Goal: Task Accomplishment & Management: Complete application form

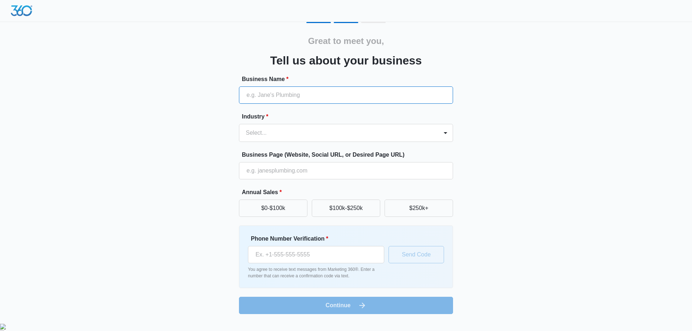
drag, startPoint x: 355, startPoint y: 97, endPoint x: 352, endPoint y: 100, distance: 4.3
click at [355, 97] on input "Business Name *" at bounding box center [346, 94] width 214 height 17
click at [362, 103] on input "LedLampLightSupplier" at bounding box center [346, 94] width 214 height 17
type input "LedLampLightSupplier"
click at [344, 122] on div "Industry * Select..." at bounding box center [346, 127] width 214 height 30
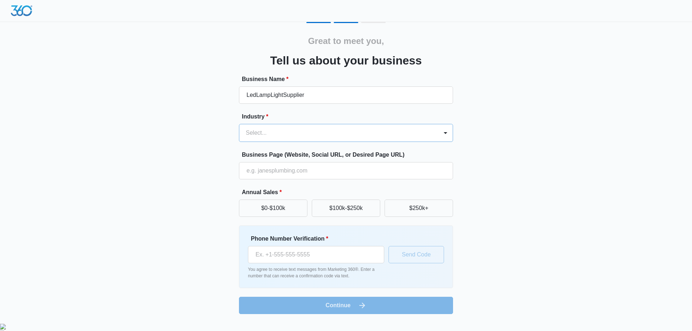
click at [341, 130] on div at bounding box center [337, 133] width 183 height 10
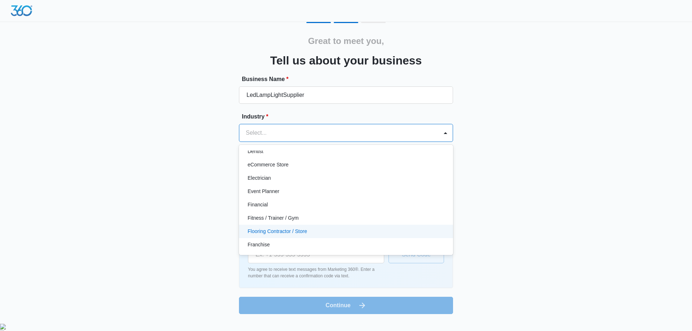
scroll to position [144, 0]
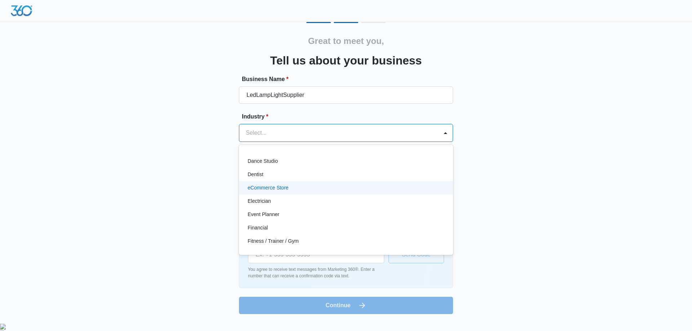
click at [269, 186] on p "eCommerce Store" at bounding box center [268, 188] width 41 height 8
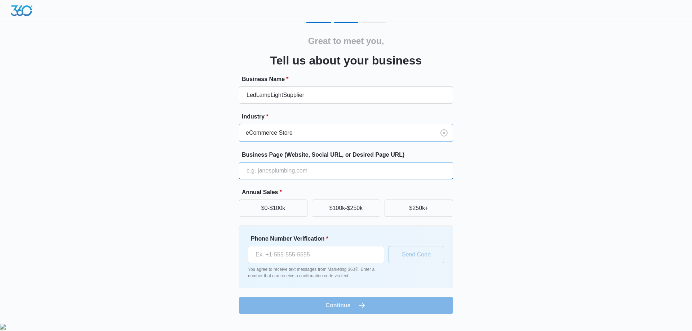
click at [306, 171] on input "Business Page (Website, Social URL, or Desired Page URL)" at bounding box center [346, 170] width 214 height 17
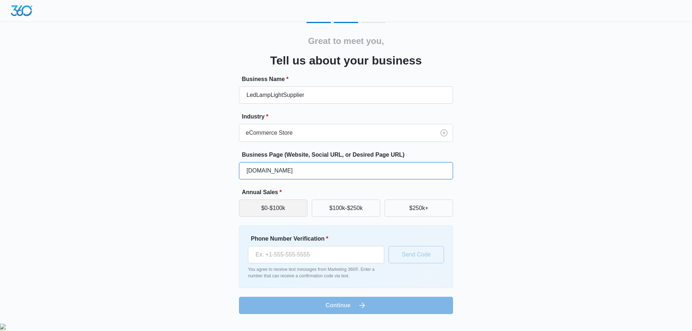
type input "ledlamp180.myshopify.com"
click at [265, 206] on button "$0-$100k" at bounding box center [273, 208] width 68 height 17
click at [309, 256] on input "Phone Number Verification *" at bounding box center [316, 254] width 136 height 17
type input "[PHONE_NUMBER]"
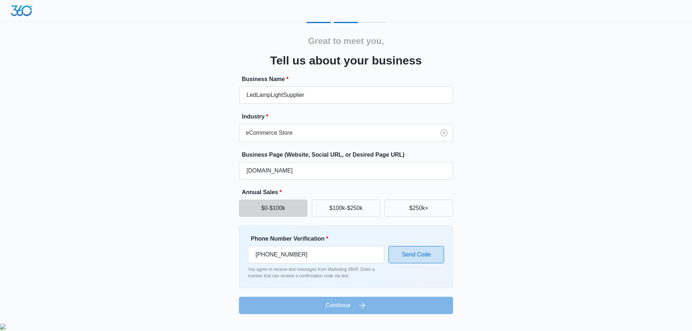
drag, startPoint x: 424, startPoint y: 269, endPoint x: 419, endPoint y: 257, distance: 13.2
click at [424, 269] on div "Phone Number Verification * (571) 619-4197 You agree to receive text messages f…" at bounding box center [346, 257] width 196 height 45
click at [416, 253] on button "Send Code" at bounding box center [415, 254] width 55 height 17
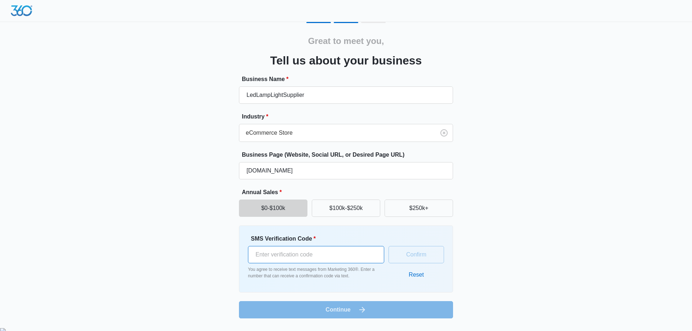
click at [310, 255] on input "SMS Verification Code *" at bounding box center [316, 254] width 136 height 17
type input "630581"
click at [362, 307] on form "Business Name * LedLampLightSupplier Industry * eCommerce Store Business Page (…" at bounding box center [346, 197] width 214 height 244
click at [407, 251] on button "Confirm" at bounding box center [415, 254] width 55 height 17
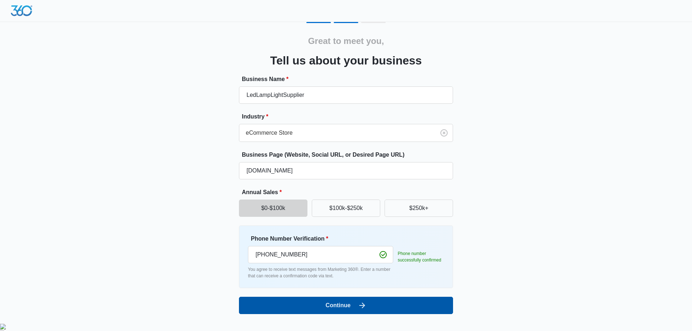
click at [393, 299] on button "Continue" at bounding box center [346, 305] width 214 height 17
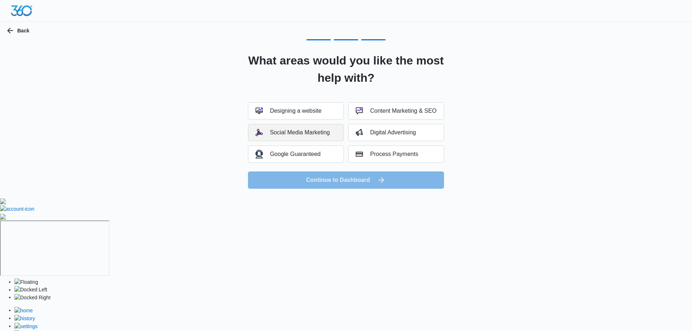
click at [306, 129] on div "Social Media Marketing" at bounding box center [292, 132] width 74 height 7
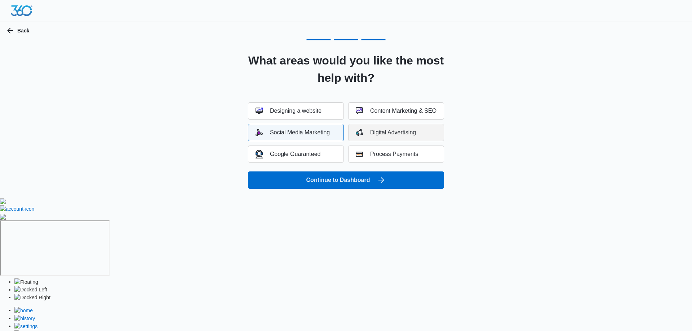
click at [365, 132] on div "Digital Advertising" at bounding box center [386, 132] width 60 height 7
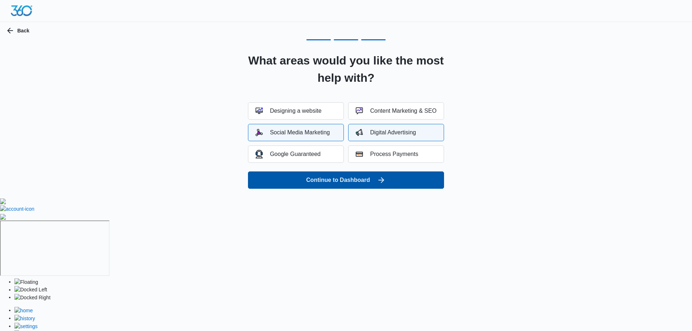
click at [401, 178] on button "Continue to Dashboard" at bounding box center [346, 179] width 196 height 17
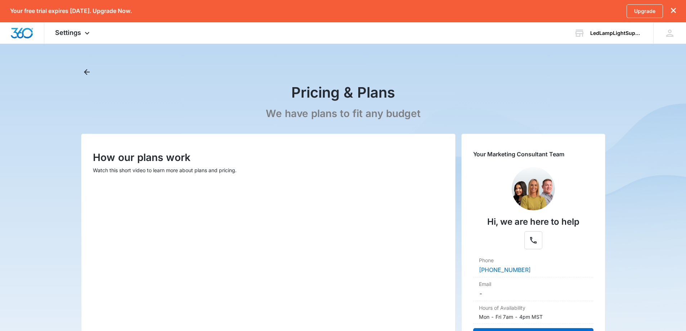
click at [674, 10] on icon "dismiss this dialog" at bounding box center [673, 10] width 5 height 5
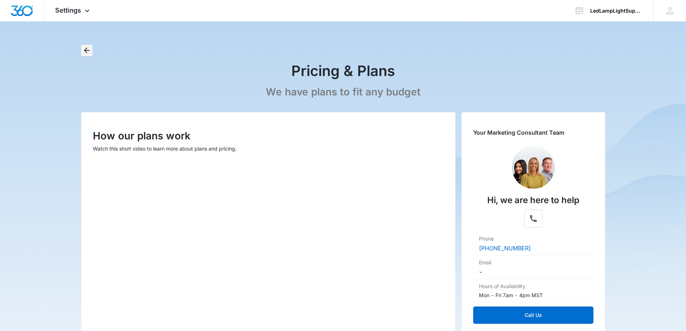
click at [84, 45] on button "Back" at bounding box center [87, 51] width 12 height 12
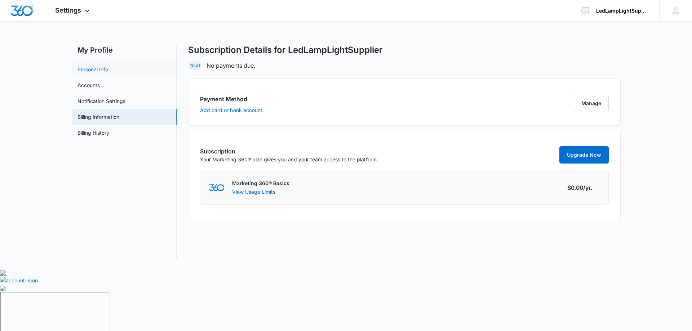
click at [108, 73] on link "Personal Info" at bounding box center [92, 70] width 31 height 8
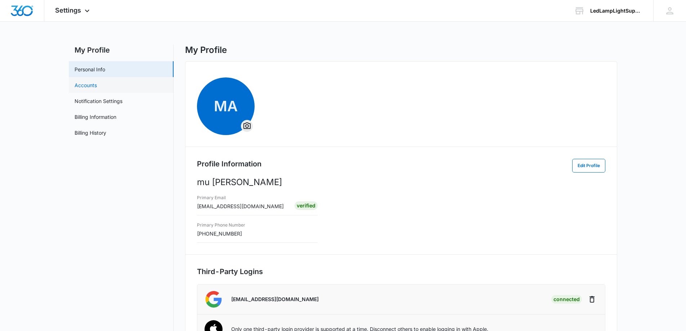
click at [97, 85] on link "Accounts" at bounding box center [86, 85] width 22 height 8
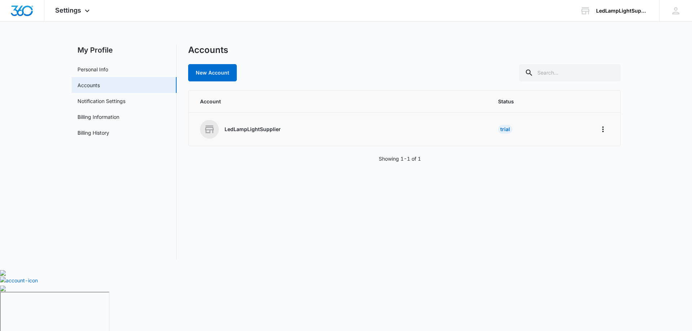
click at [257, 124] on div "LedLampLightSupplier" at bounding box center [340, 129] width 281 height 19
click at [259, 133] on p "LedLampLightSupplier" at bounding box center [252, 129] width 56 height 7
click at [85, 19] on div "Settings Apps Reputation Websites Forms CRM Email Shop Payments POS Ads Intelli…" at bounding box center [73, 10] width 58 height 21
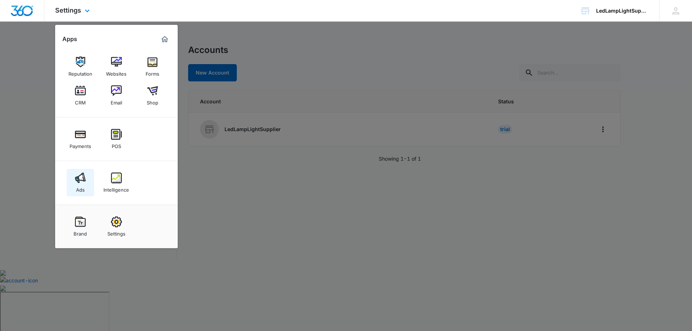
click at [85, 177] on img at bounding box center [80, 178] width 11 height 11
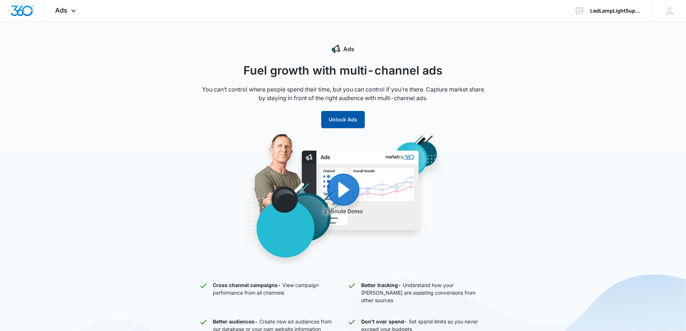
click at [339, 113] on button "Unlock Ads" at bounding box center [343, 119] width 44 height 17
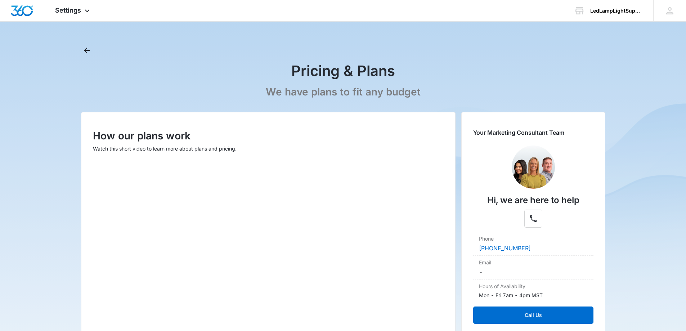
click at [79, 49] on main "Pricing & Plans We have plans to fit any budget How our plans work Watch this s…" at bounding box center [343, 256] width 686 height 422
click at [83, 49] on icon "Back" at bounding box center [87, 50] width 9 height 9
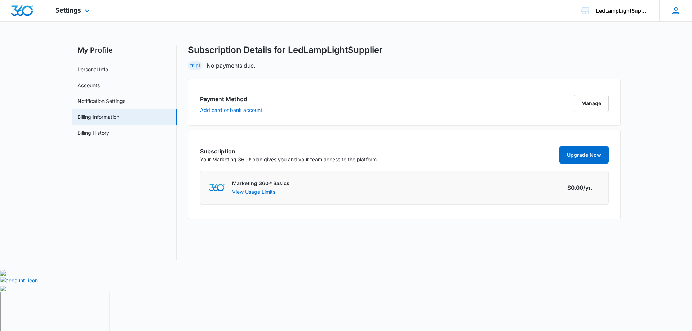
click at [679, 16] on div "mA mu [PERSON_NAME] [PERSON_NAME][EMAIL_ADDRESS][DOMAIN_NAME] My Profile Notifi…" at bounding box center [675, 10] width 33 height 21
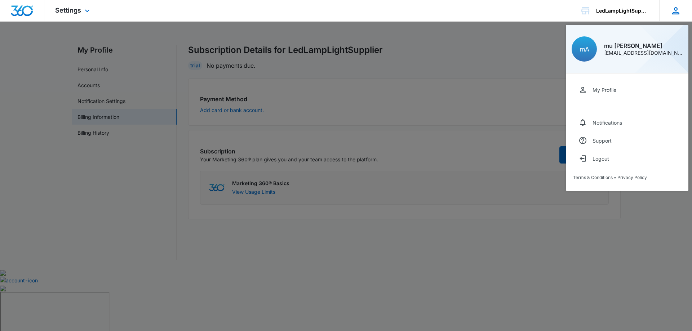
click at [679, 16] on div "mA mu [PERSON_NAME] [PERSON_NAME][EMAIL_ADDRESS][DOMAIN_NAME] My Profile Notifi…" at bounding box center [675, 10] width 33 height 21
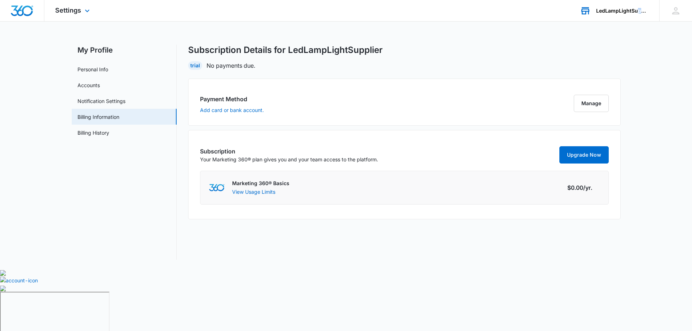
click at [638, 12] on div "LedLampLightSupplier" at bounding box center [622, 11] width 53 height 6
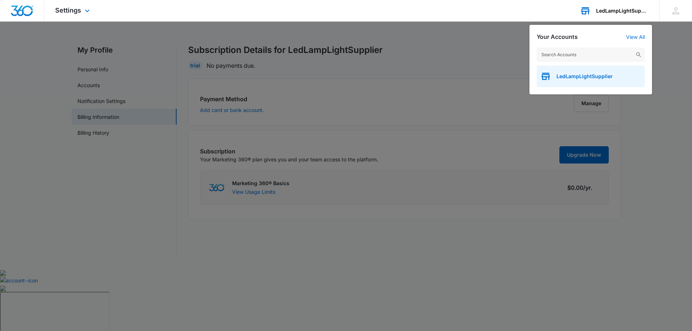
click at [590, 77] on span "LedLampLightSupplier" at bounding box center [584, 76] width 56 height 6
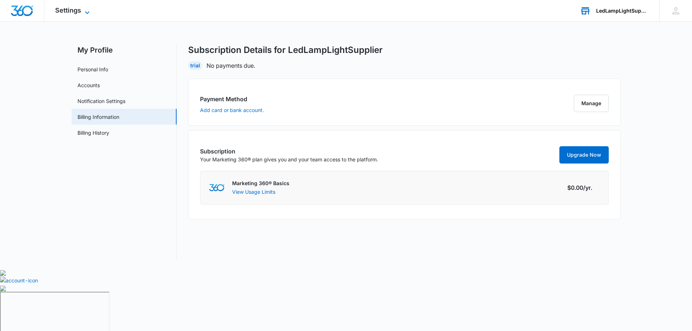
click at [66, 5] on div "Settings Apps Reputation Websites Forms CRM Email Shop Payments POS Ads Intelli…" at bounding box center [73, 10] width 58 height 21
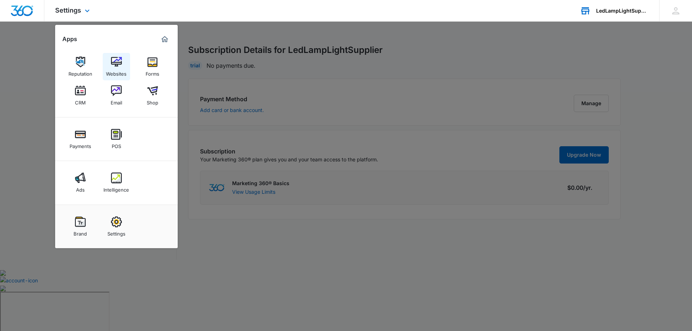
click at [112, 70] on div "Websites" at bounding box center [116, 71] width 21 height 9
